Goal: Information Seeking & Learning: Check status

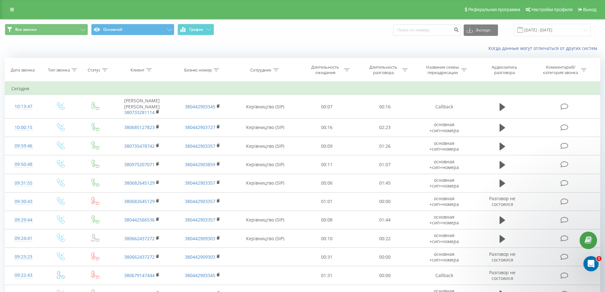
drag, startPoint x: 432, startPoint y: 44, endPoint x: 436, endPoint y: 39, distance: 6.7
click at [432, 44] on div "Когда данные могут отличаться от других систем" at bounding box center [302, 48] width 604 height 15
click at [439, 31] on input at bounding box center [426, 29] width 67 height 11
paste input "380504409420"
type input "380504409420"
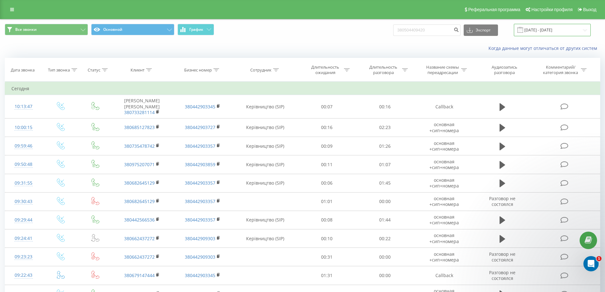
click at [541, 31] on input "19.08.2025 - 19.09.2025" at bounding box center [552, 30] width 77 height 12
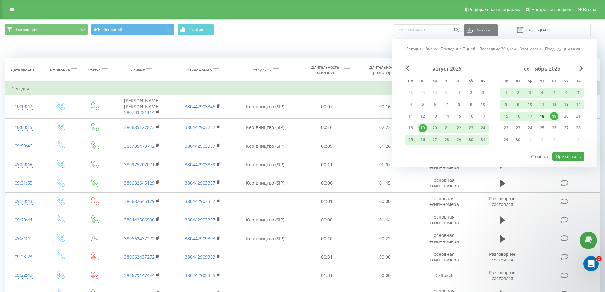
click at [546, 116] on div "18" at bounding box center [542, 116] width 8 height 8
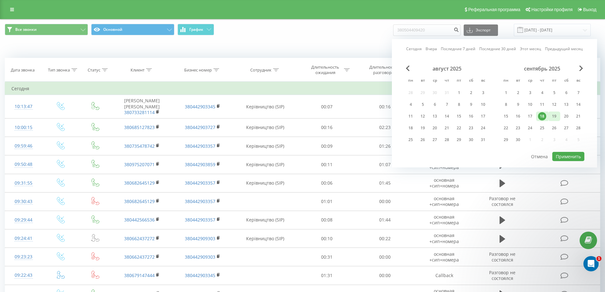
click at [555, 117] on div "19" at bounding box center [554, 116] width 8 height 8
click at [570, 156] on button "Применить" at bounding box center [568, 156] width 32 height 9
type input "18.09.2025 - 19.09.2025"
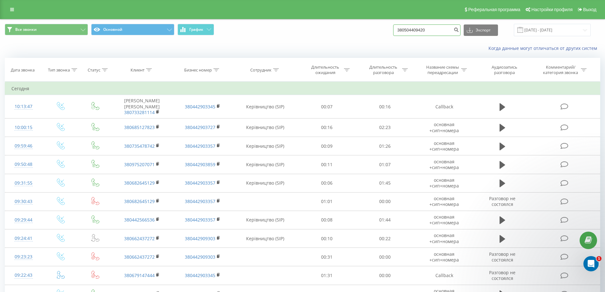
click at [439, 30] on input "380504409420" at bounding box center [426, 29] width 67 height 11
click at [459, 29] on icon "submit" at bounding box center [455, 29] width 5 height 4
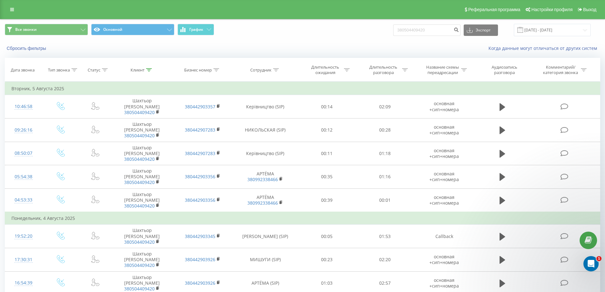
click at [6, 6] on div "Реферальная программа Настройки профиля Выход" at bounding box center [302, 9] width 605 height 19
drag, startPoint x: 17, startPoint y: 15, endPoint x: 12, endPoint y: 11, distance: 6.3
click at [17, 15] on div "Реферальная программа Настройки профиля Выход" at bounding box center [302, 9] width 605 height 19
click at [12, 11] on icon at bounding box center [12, 9] width 4 height 4
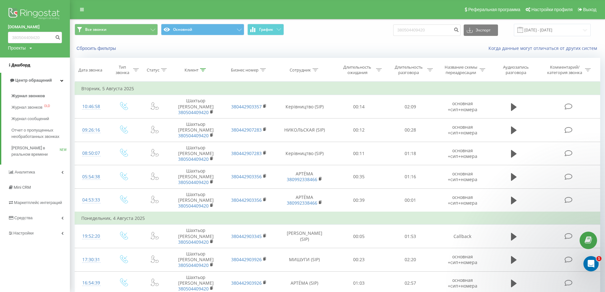
click at [30, 64] on link "Дашборд" at bounding box center [35, 64] width 70 height 15
